Goal: Task Accomplishment & Management: Manage account settings

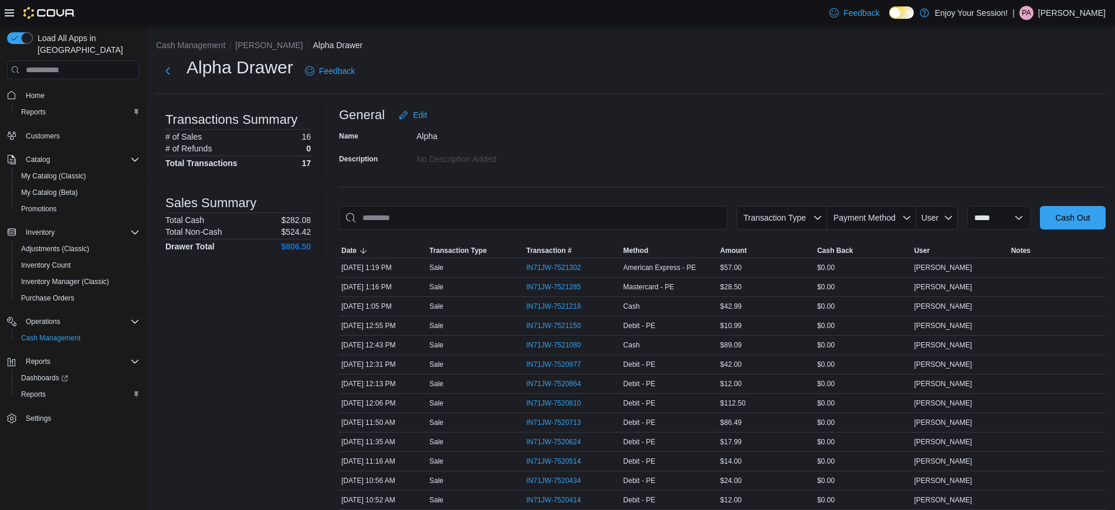
click at [1058, 17] on p "[PERSON_NAME]" at bounding box center [1071, 13] width 67 height 14
click at [1025, 108] on span "Sign Out" at bounding box center [1030, 114] width 32 height 12
